Goal: Task Accomplishment & Management: Use online tool/utility

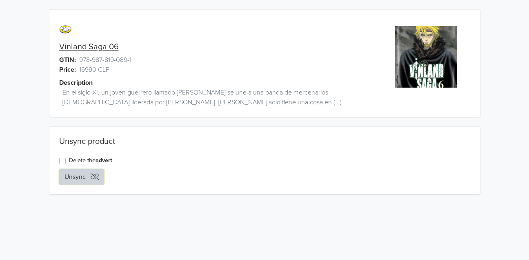
click at [80, 175] on button "Unsync" at bounding box center [81, 177] width 45 height 16
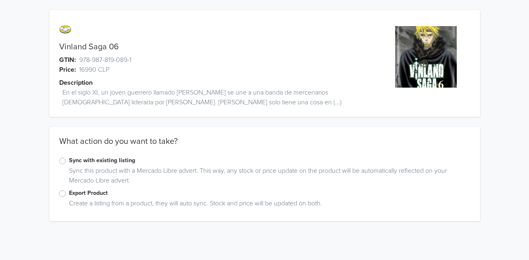
click at [69, 159] on label "Sync with existing listing" at bounding box center [269, 160] width 401 height 9
click at [0, 0] on input "Sync with existing listing" at bounding box center [0, 0] width 0 height 0
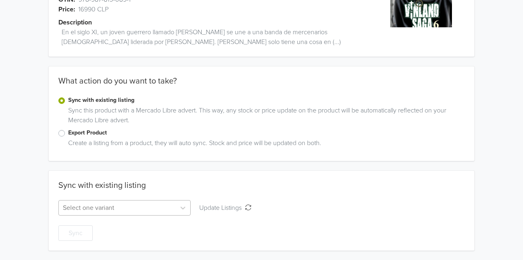
scroll to position [71, 0]
click at [108, 202] on div at bounding box center [117, 207] width 109 height 11
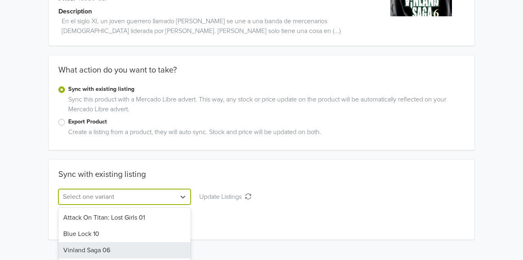
click at [99, 252] on div "Vinland Saga 06" at bounding box center [124, 250] width 132 height 16
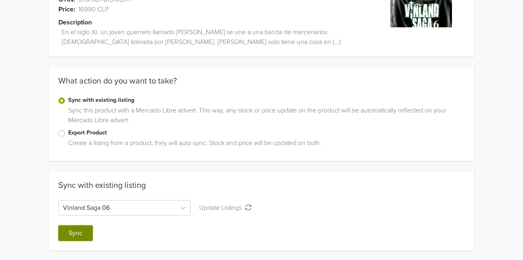
click at [74, 233] on button "Sync" at bounding box center [75, 234] width 34 height 16
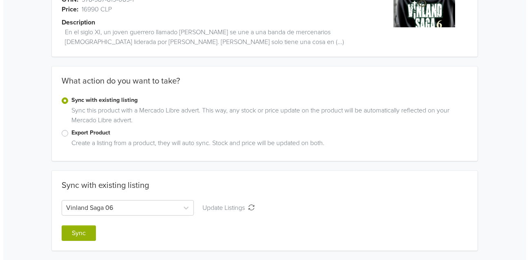
scroll to position [0, 0]
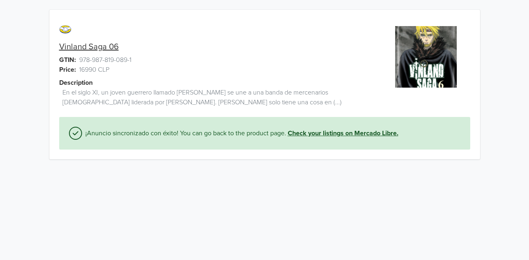
click at [345, 131] on link "Check your listings on Mercado Libre." at bounding box center [343, 134] width 111 height 10
